Goal: Task Accomplishment & Management: Complete application form

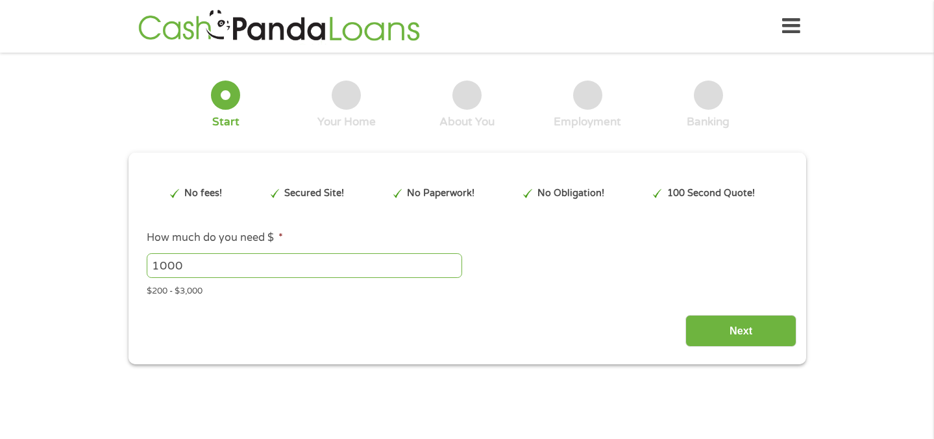
type input "Cj0KCQjwzOvEBhDVARIsADHfJJTG0Nvnr3b_WaHa118VeW0g7q4Cq9W2LWevKfnSmvWdMyHeqZdQm-M…"
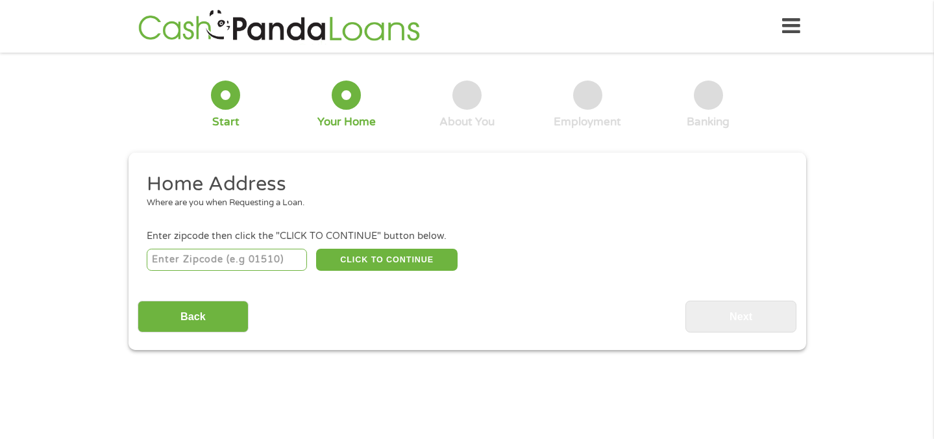
click at [263, 263] on input "number" at bounding box center [227, 260] width 160 height 22
type input "76234"
select select "[US_STATE]"
click at [352, 260] on button "CLICK TO CONTINUE" at bounding box center [386, 260] width 141 height 22
type input "76234"
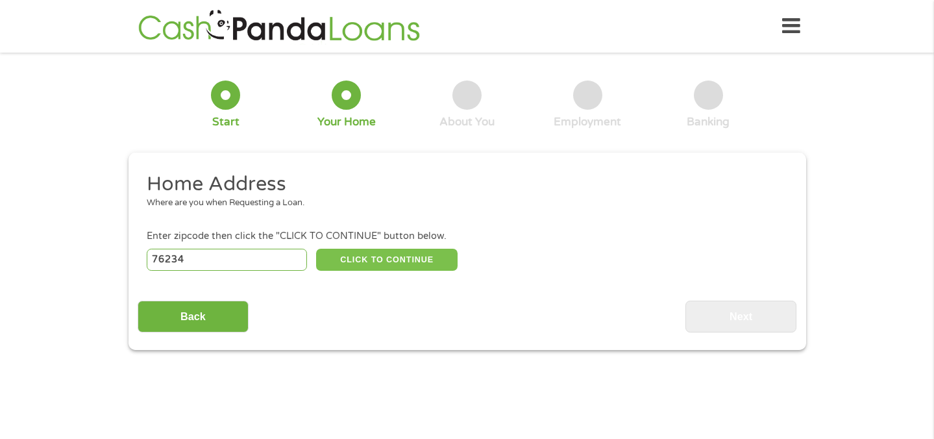
type input "Decatur"
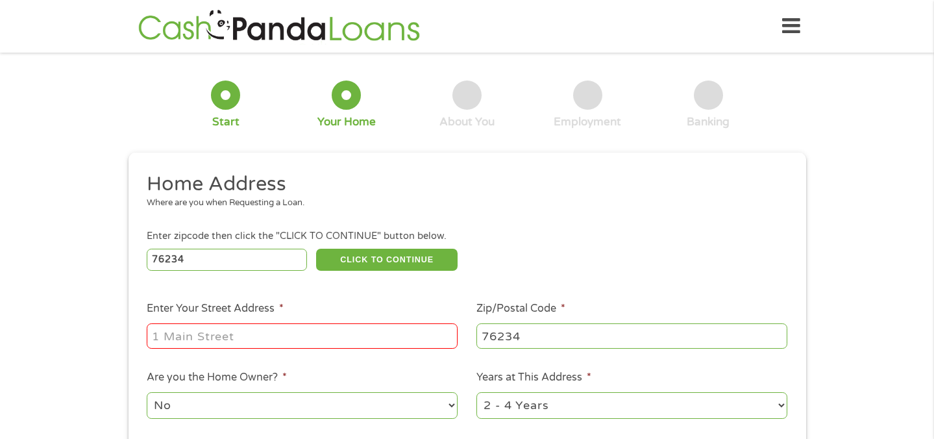
click at [310, 337] on input "Enter Your Street Address *" at bounding box center [302, 335] width 311 height 25
type input "1580 Old Reunion Rd"
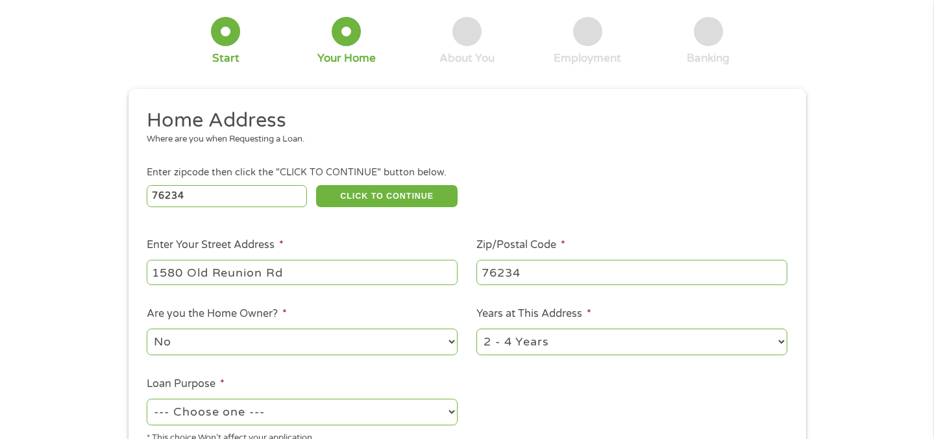
scroll to position [71, 0]
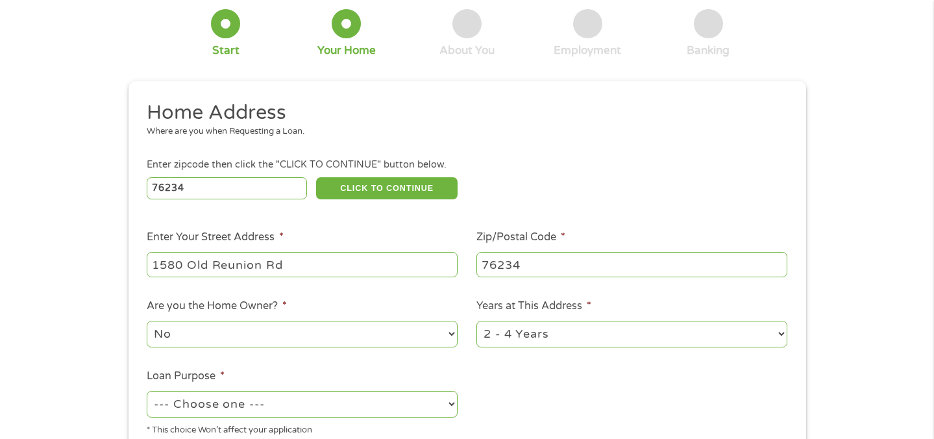
click at [297, 339] on select "No Yes" at bounding box center [302, 334] width 311 height 27
select select "yes"
click at [515, 337] on select "1 Year or less 1 - 2 Years 2 - 4 Years Over 4 Years" at bounding box center [631, 334] width 311 height 27
select select "60months"
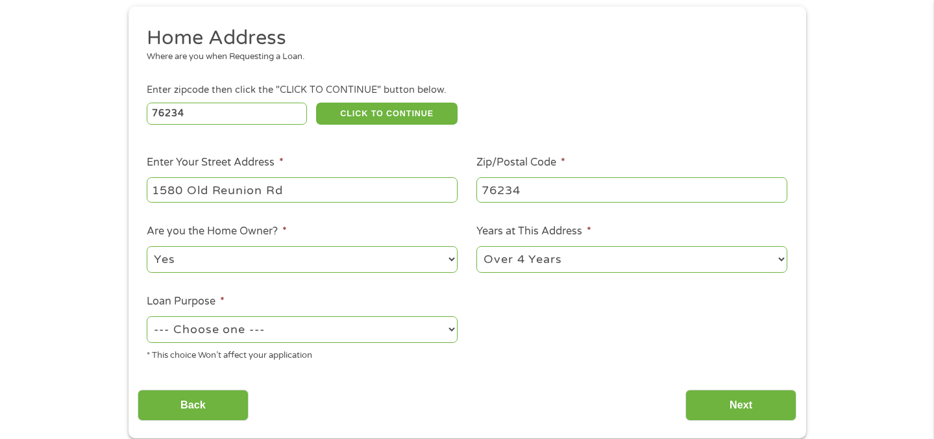
scroll to position [165, 0]
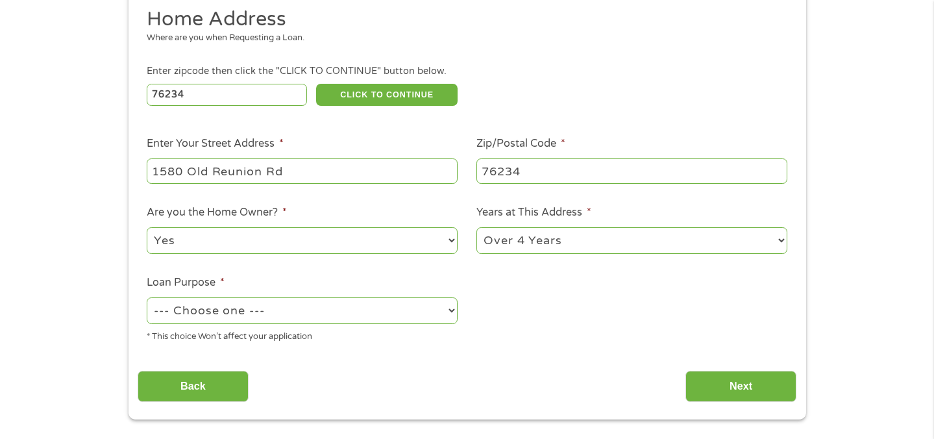
click at [308, 310] on select "--- Choose one --- Pay Bills Debt Consolidation Home Improvement Major Purchase…" at bounding box center [302, 310] width 311 height 27
select select "paybills"
click at [721, 378] on input "Next" at bounding box center [740, 387] width 111 height 32
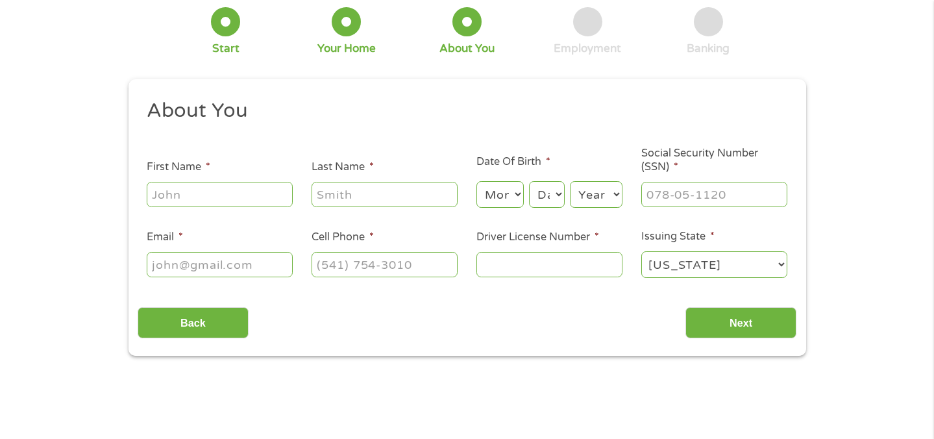
scroll to position [0, 0]
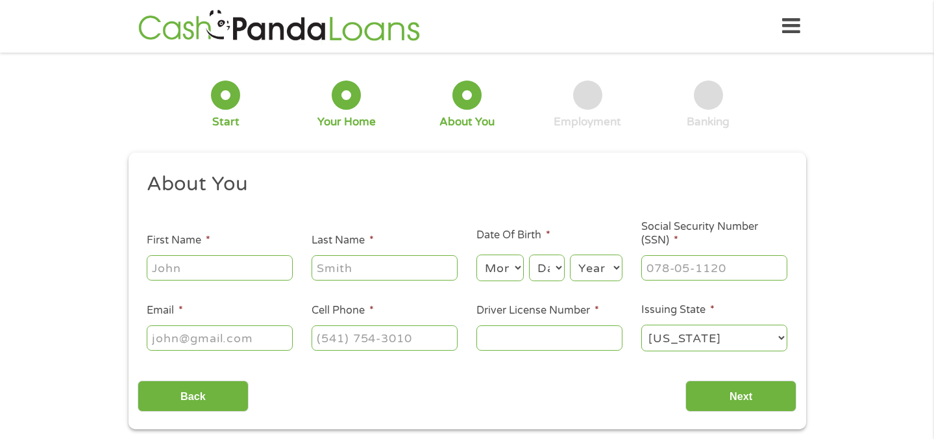
click at [260, 267] on input "First Name *" at bounding box center [220, 267] width 146 height 25
type input "[PERSON_NAME]"
click at [383, 274] on input "Last Name *" at bounding box center [384, 267] width 146 height 25
type input "[PERSON_NAME]"
type input "[EMAIL_ADDRESS][DOMAIN_NAME]"
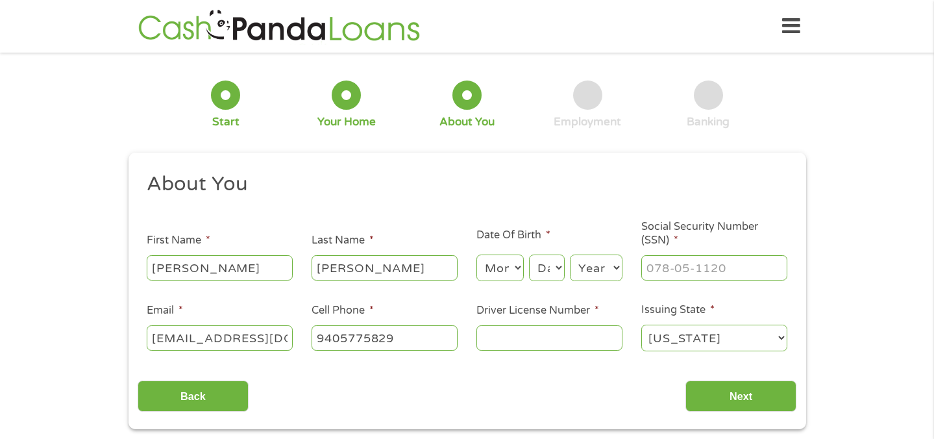
type input "[PHONE_NUMBER]"
click at [502, 273] on select "Month 1 2 3 4 5 6 7 8 9 10 11 12" at bounding box center [499, 267] width 47 height 27
select select "4"
click at [554, 274] on select "Day 1 2 3 4 5 6 7 8 9 10 11 12 13 14 15 16 17 18 19 20 21 22 23 24 25 26 27 28 …" at bounding box center [546, 267] width 35 height 27
select select "9"
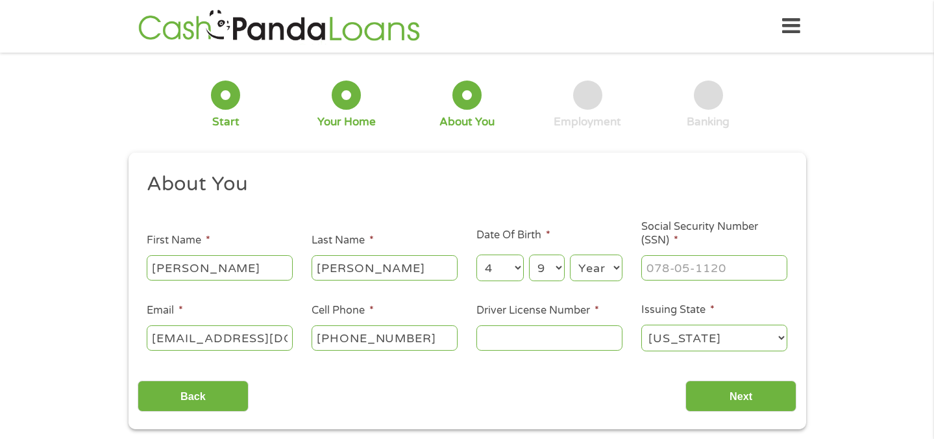
click at [586, 273] on select "Year [DATE] 2006 2005 2004 2003 2002 2001 2000 1999 1998 1997 1996 1995 1994 19…" at bounding box center [596, 267] width 53 height 27
select select "1978"
click at [659, 271] on input "___-__-____" at bounding box center [714, 267] width 146 height 25
drag, startPoint x: 745, startPoint y: 270, endPoint x: 644, endPoint y: 265, distance: 101.3
click at [643, 263] on input "__4-59-4367" at bounding box center [714, 267] width 146 height 25
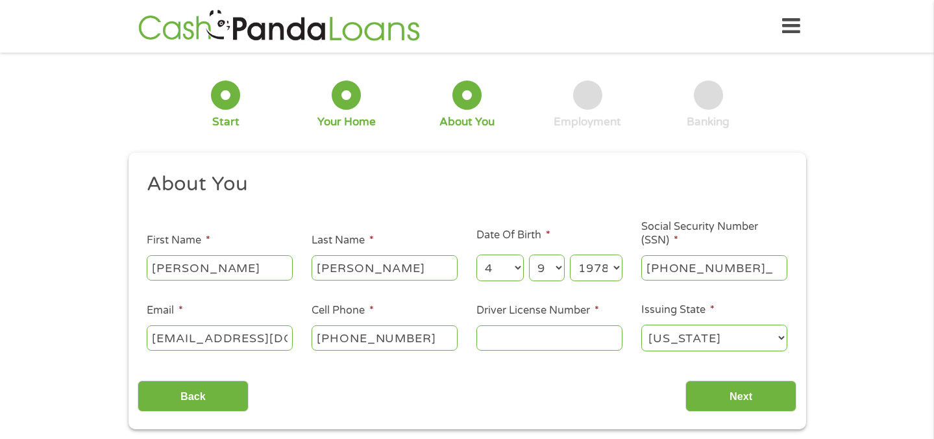
type input "459-43-6705"
click at [576, 339] on input "Driver License Number *" at bounding box center [549, 337] width 146 height 25
type input "07224073"
click at [691, 393] on input "Next" at bounding box center [740, 396] width 111 height 32
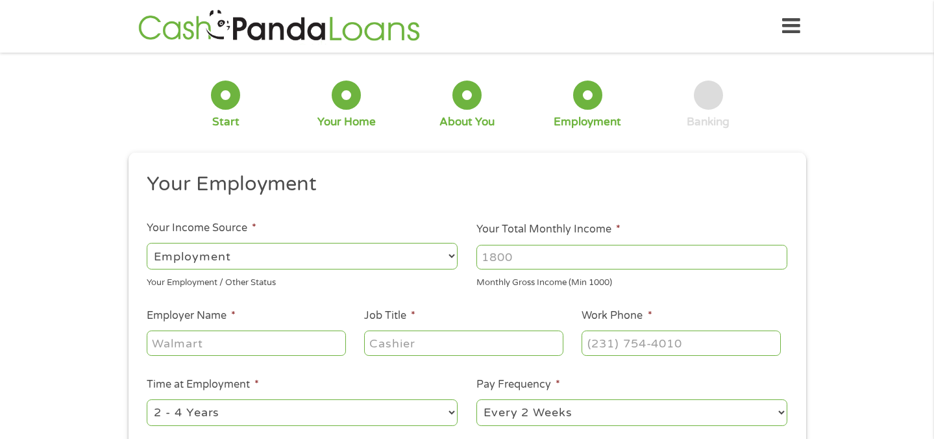
click at [495, 258] on input "Your Total Monthly Income *" at bounding box center [631, 257] width 311 height 25
type input "7500"
click at [294, 353] on input "Employer Name *" at bounding box center [246, 342] width 199 height 25
type input "[PERSON_NAME]"
click at [431, 345] on input "Job Title *" at bounding box center [463, 342] width 199 height 25
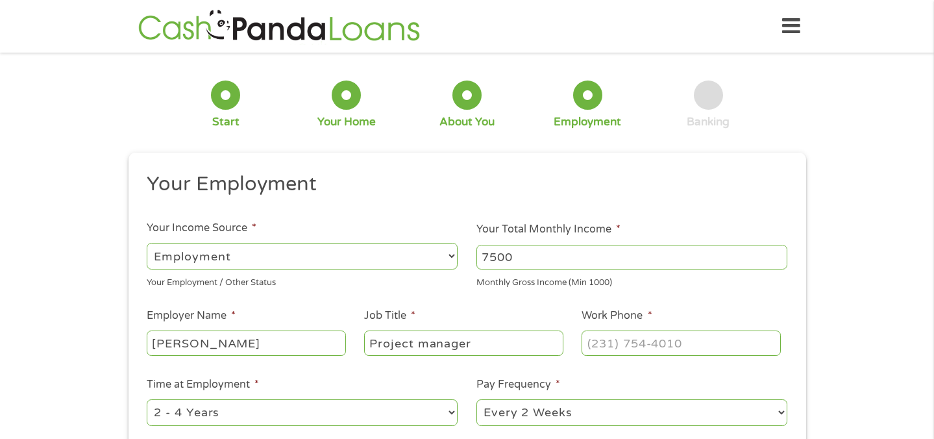
type input "Project manager"
click at [591, 354] on input "(___) ___-____" at bounding box center [680, 342] width 199 height 25
type input "[PHONE_NUMBER]"
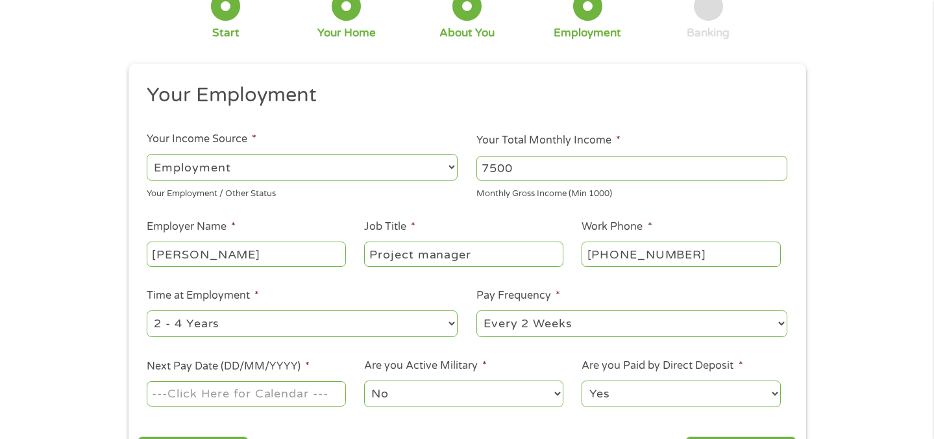
scroll to position [99, 0]
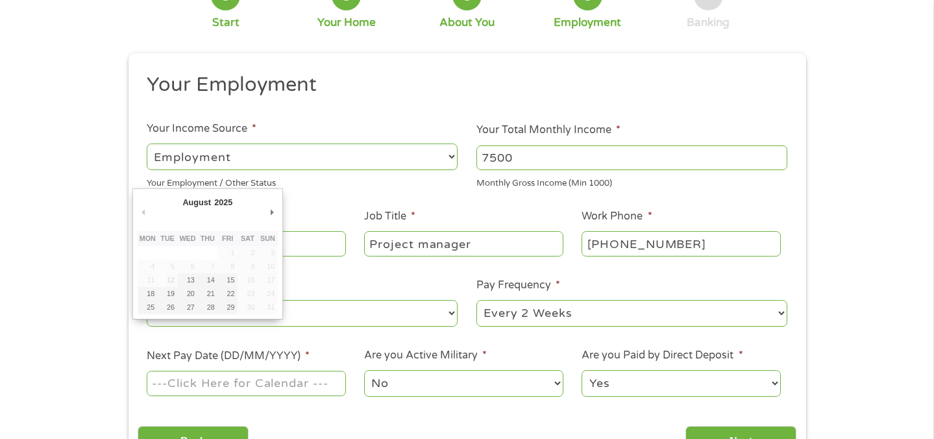
click at [308, 391] on input "Next Pay Date (DD/MM/YYYY) *" at bounding box center [246, 383] width 199 height 25
type input "[DATE]"
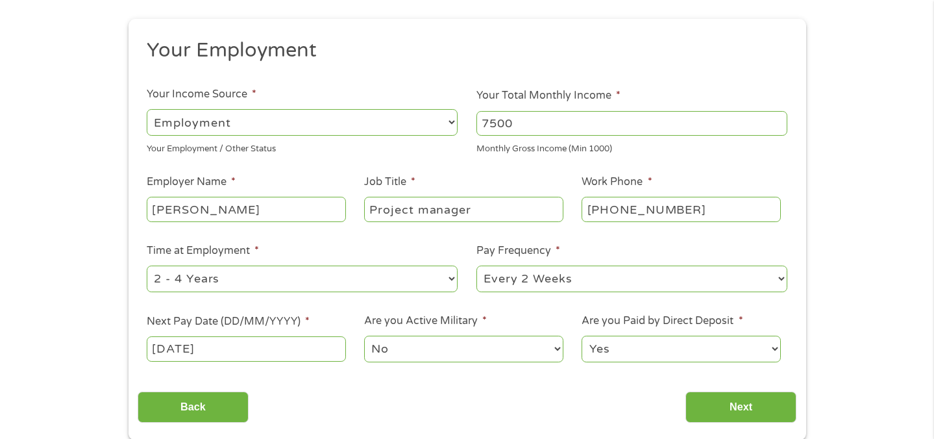
scroll to position [147, 0]
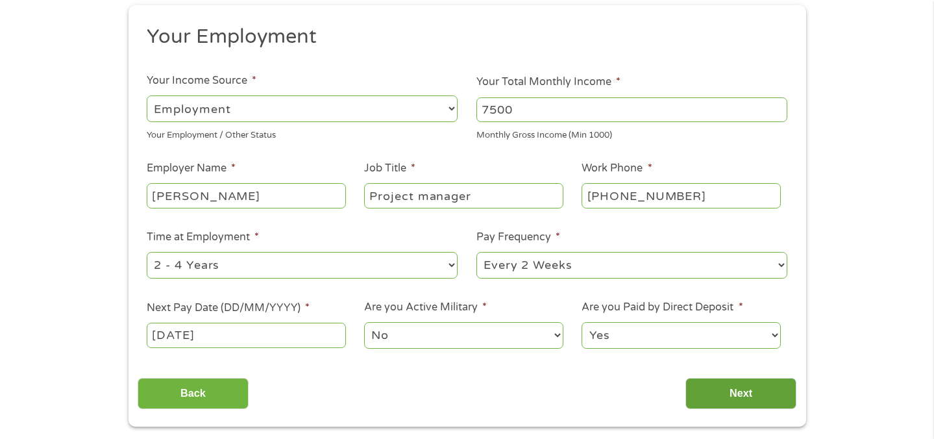
click at [711, 398] on input "Next" at bounding box center [740, 394] width 111 height 32
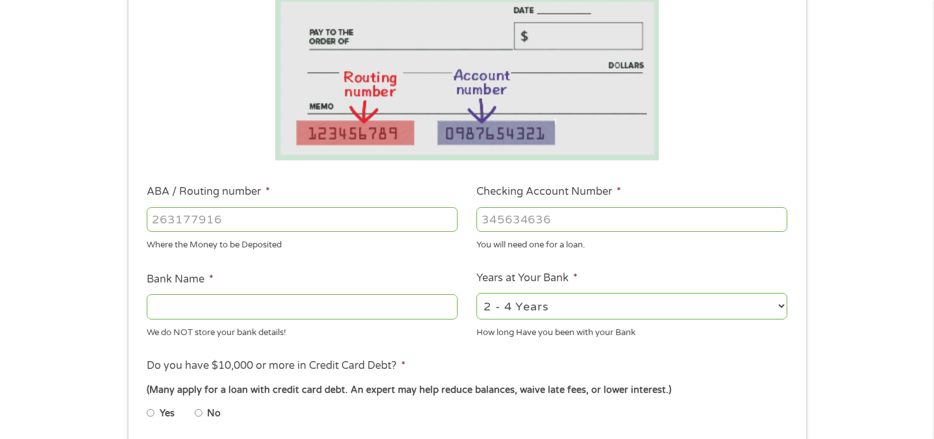
scroll to position [241, 0]
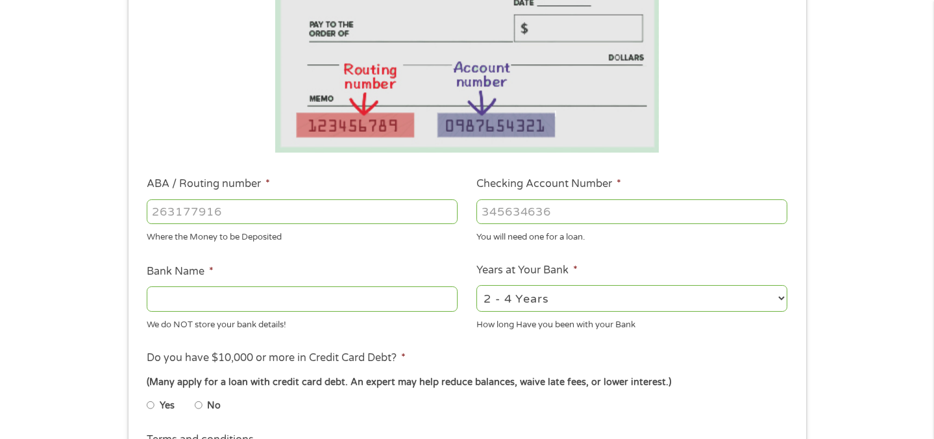
click at [208, 406] on label "No" at bounding box center [214, 405] width 14 height 14
click at [202, 406] on input "No" at bounding box center [199, 405] width 8 height 21
radio input "true"
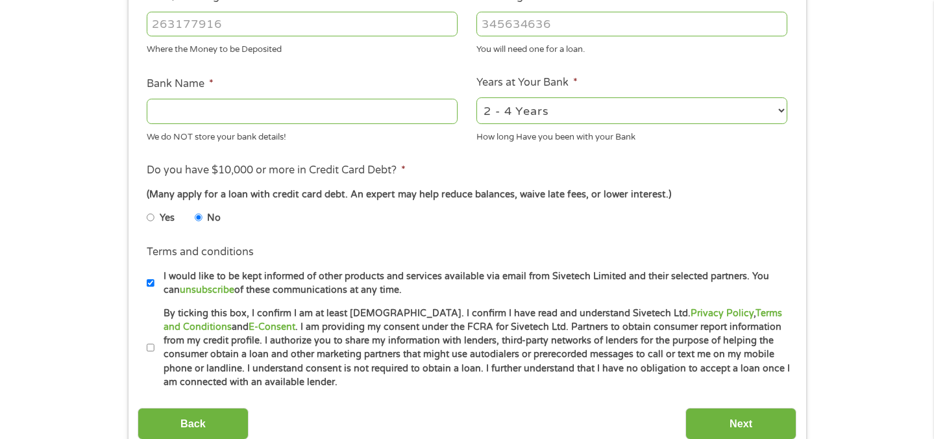
scroll to position [432, 0]
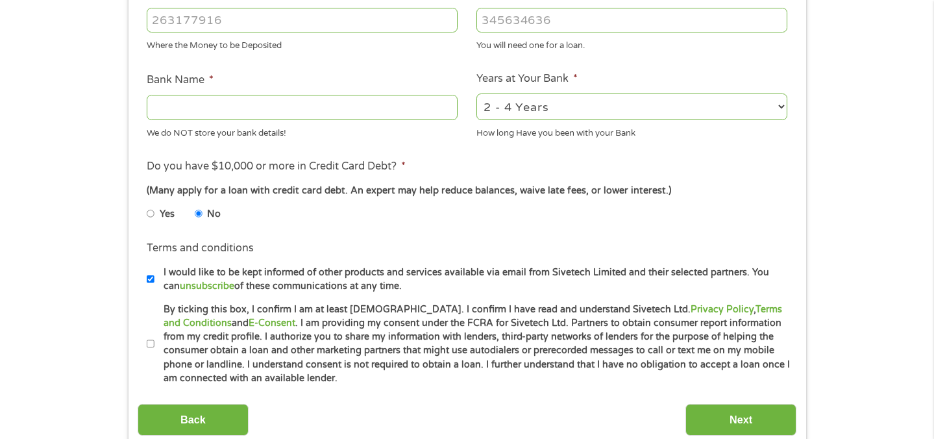
click at [152, 343] on input "By ticking this box, I confirm I am at least [DEMOGRAPHIC_DATA]. I confirm I ha…" at bounding box center [151, 344] width 8 height 21
checkbox input "true"
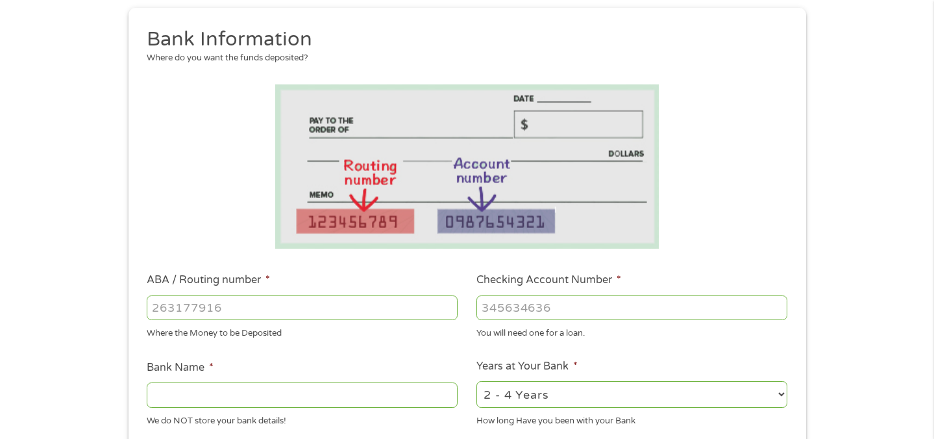
scroll to position [90, 0]
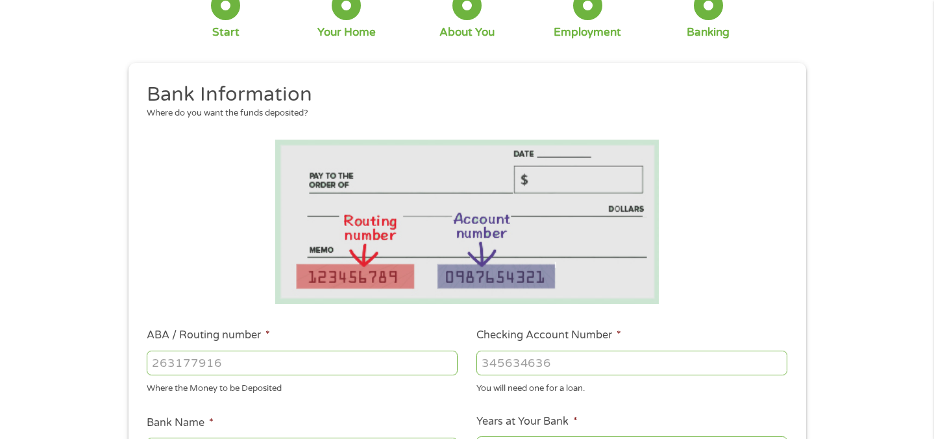
click at [271, 365] on input "ABA / Routing number *" at bounding box center [302, 362] width 311 height 25
type input "111902424"
type input "TEXASBANK BROWNWOOD"
type input "111902424"
click at [573, 363] on input "Checking Account Number *" at bounding box center [631, 362] width 311 height 25
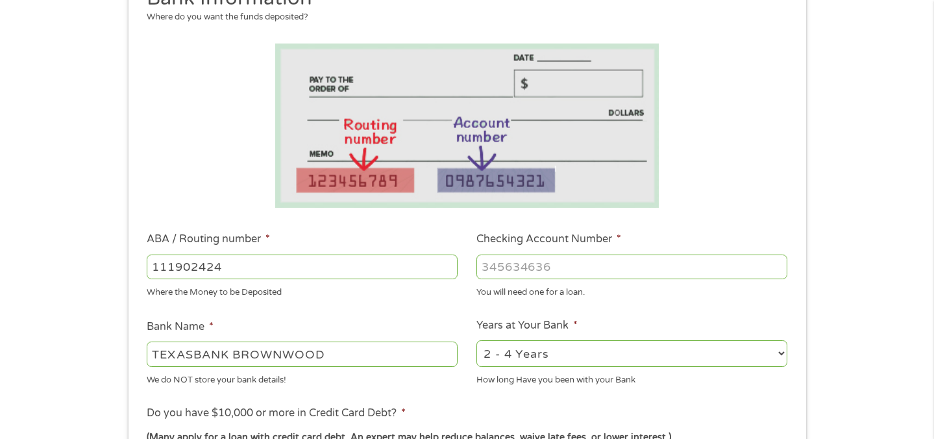
scroll to position [185, 0]
click at [520, 274] on input "Checking Account Number *" at bounding box center [631, 267] width 311 height 25
click at [526, 273] on input "Checking Account Number *" at bounding box center [631, 267] width 311 height 25
click at [494, 269] on input "11256205" at bounding box center [631, 267] width 311 height 25
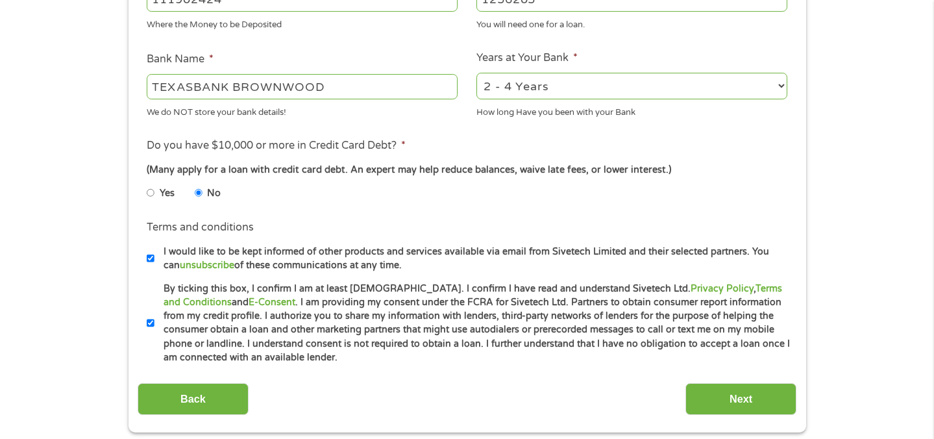
scroll to position [493, 0]
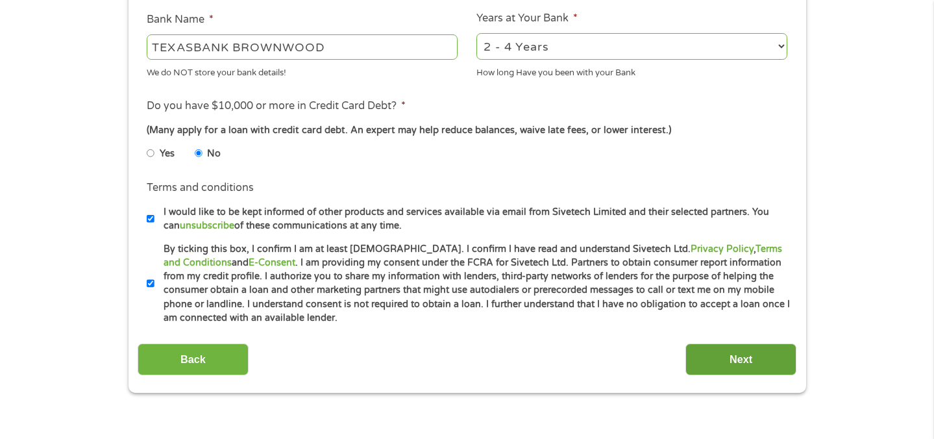
type input "1256205"
click at [735, 354] on input "Next" at bounding box center [740, 359] width 111 height 32
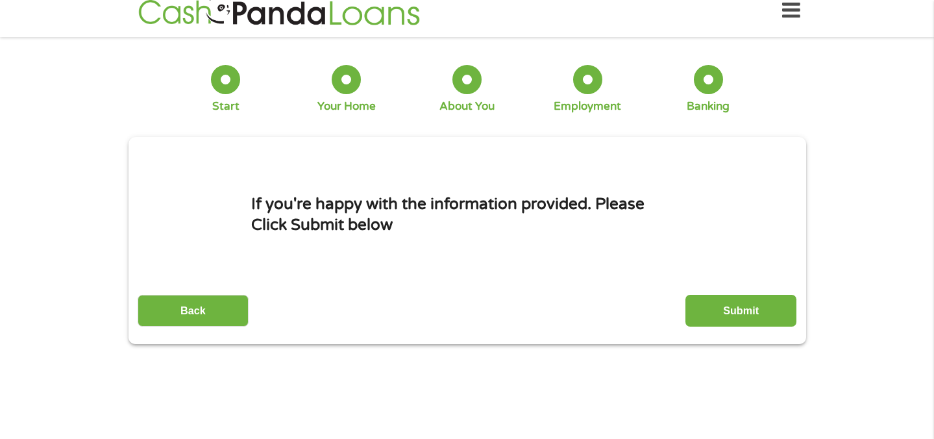
scroll to position [0, 0]
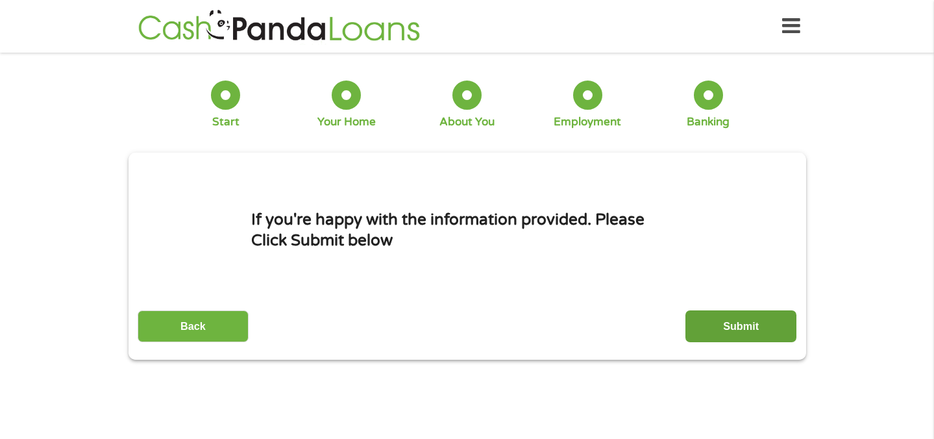
click at [776, 311] on input "Submit" at bounding box center [740, 326] width 111 height 32
